Goal: Task Accomplishment & Management: Manage account settings

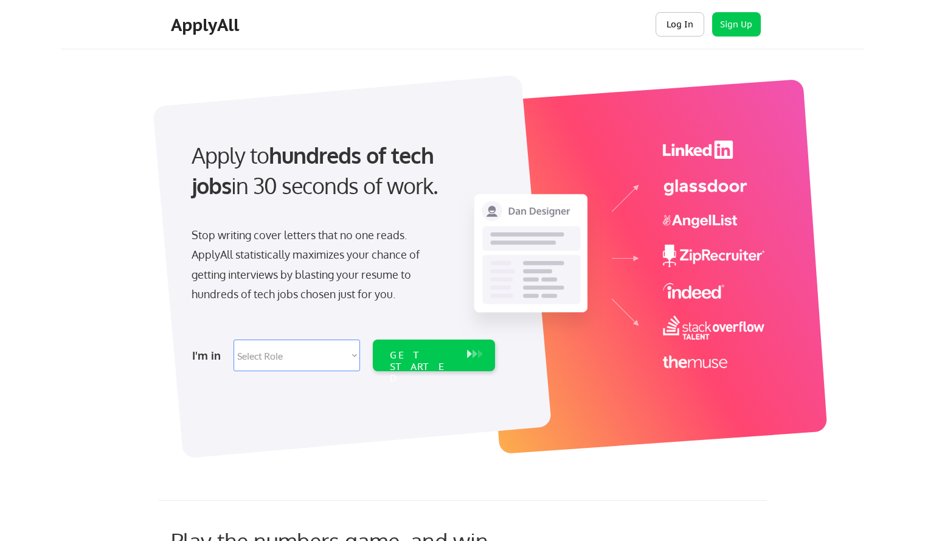
click at [687, 19] on button "Log In" at bounding box center [680, 24] width 49 height 24
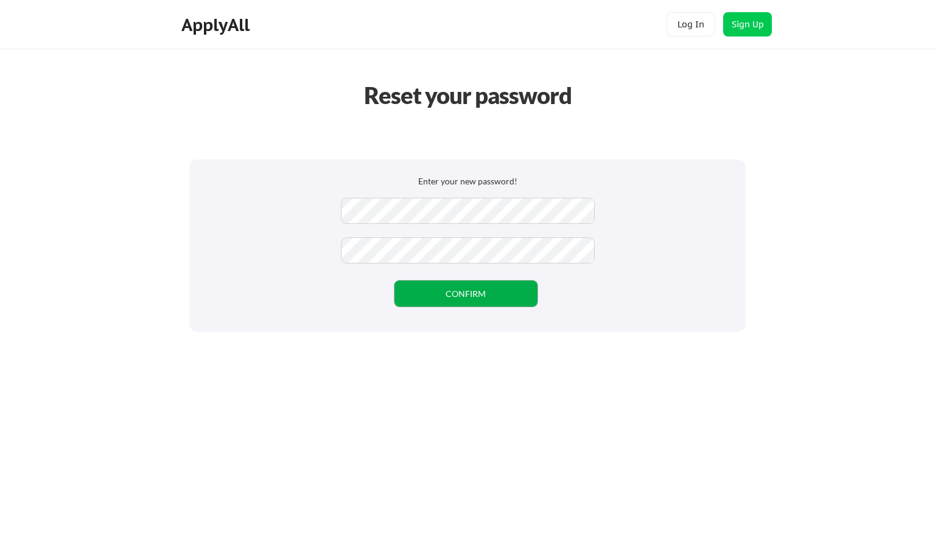
click at [439, 290] on button "CONFIRM" at bounding box center [465, 293] width 143 height 26
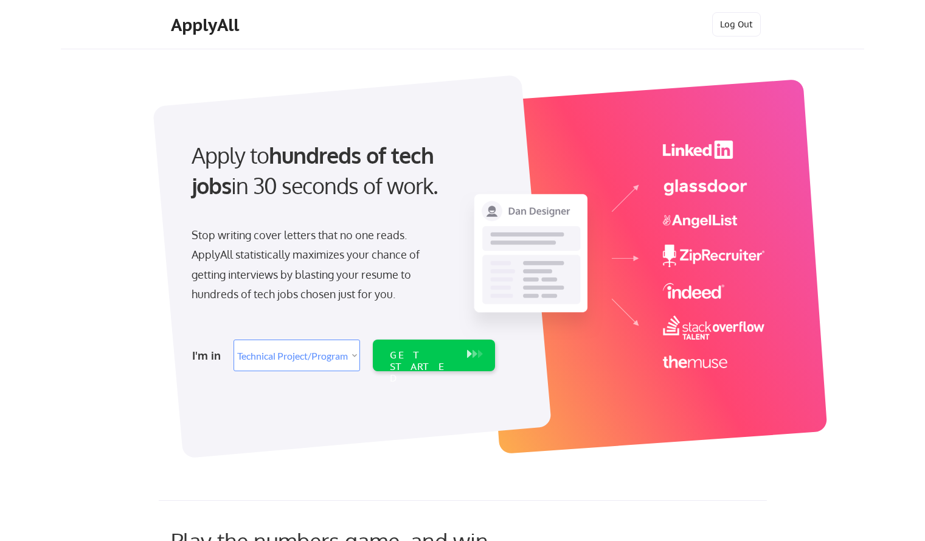
select select ""technical_project_program_mgmt""
